Goal: Task Accomplishment & Management: Manage account settings

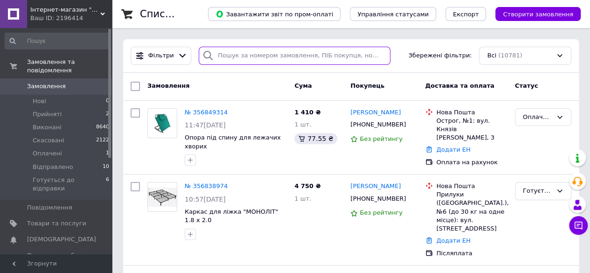
click at [373, 55] on input "search" at bounding box center [295, 56] width 192 height 18
click at [221, 58] on input "search" at bounding box center [295, 56] width 192 height 18
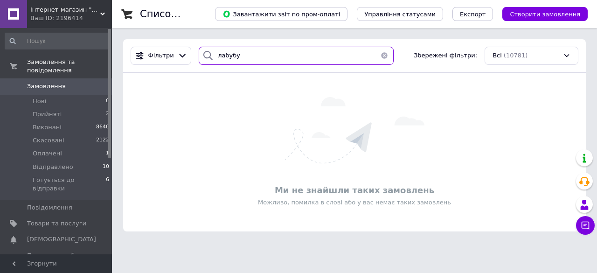
type input "лабубу"
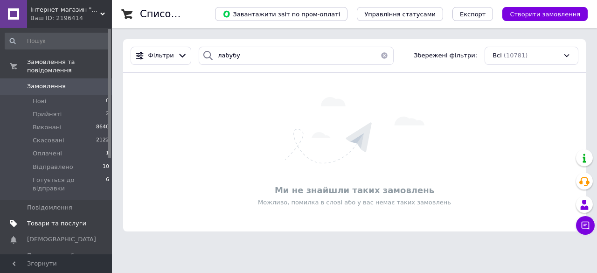
click at [47, 219] on span "Товари та послуги" at bounding box center [56, 223] width 59 height 8
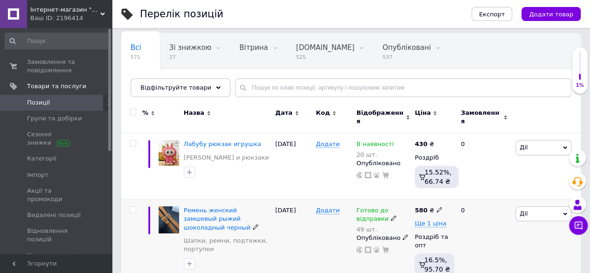
scroll to position [77, 0]
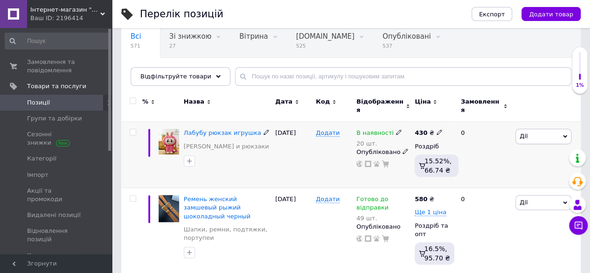
click at [565, 134] on icon at bounding box center [565, 136] width 4 height 4
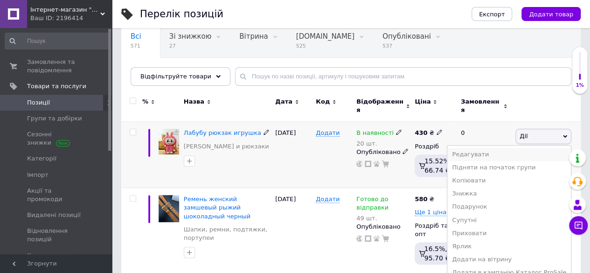
click at [475, 148] on li "Редагувати" at bounding box center [509, 154] width 124 height 13
